Goal: Information Seeking & Learning: Check status

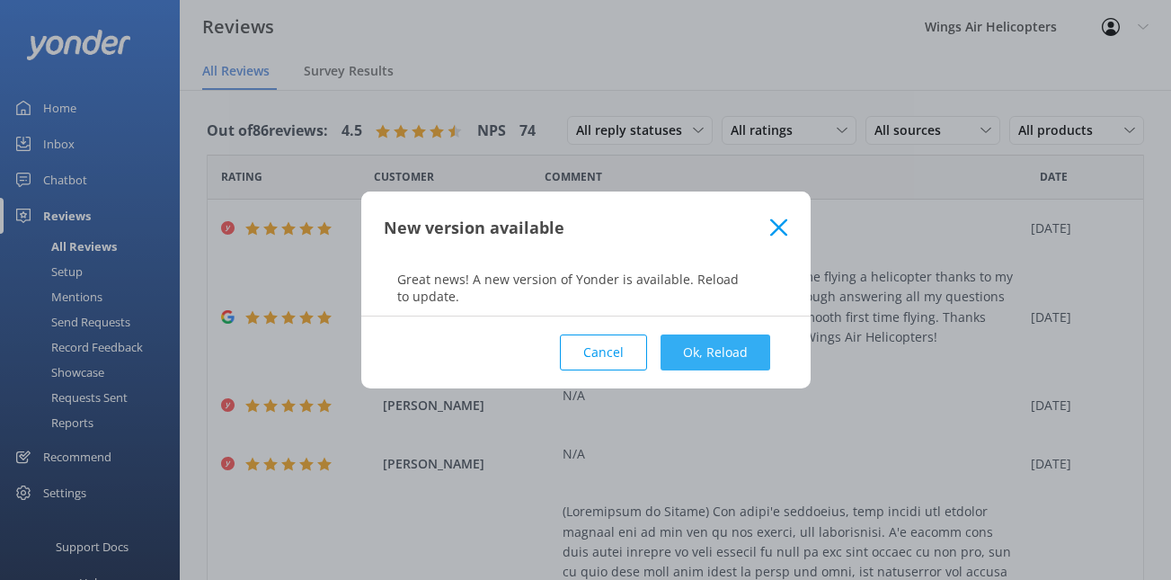
click at [691, 343] on button "Ok, Reload" at bounding box center [715, 352] width 110 height 36
